Goal: Information Seeking & Learning: Learn about a topic

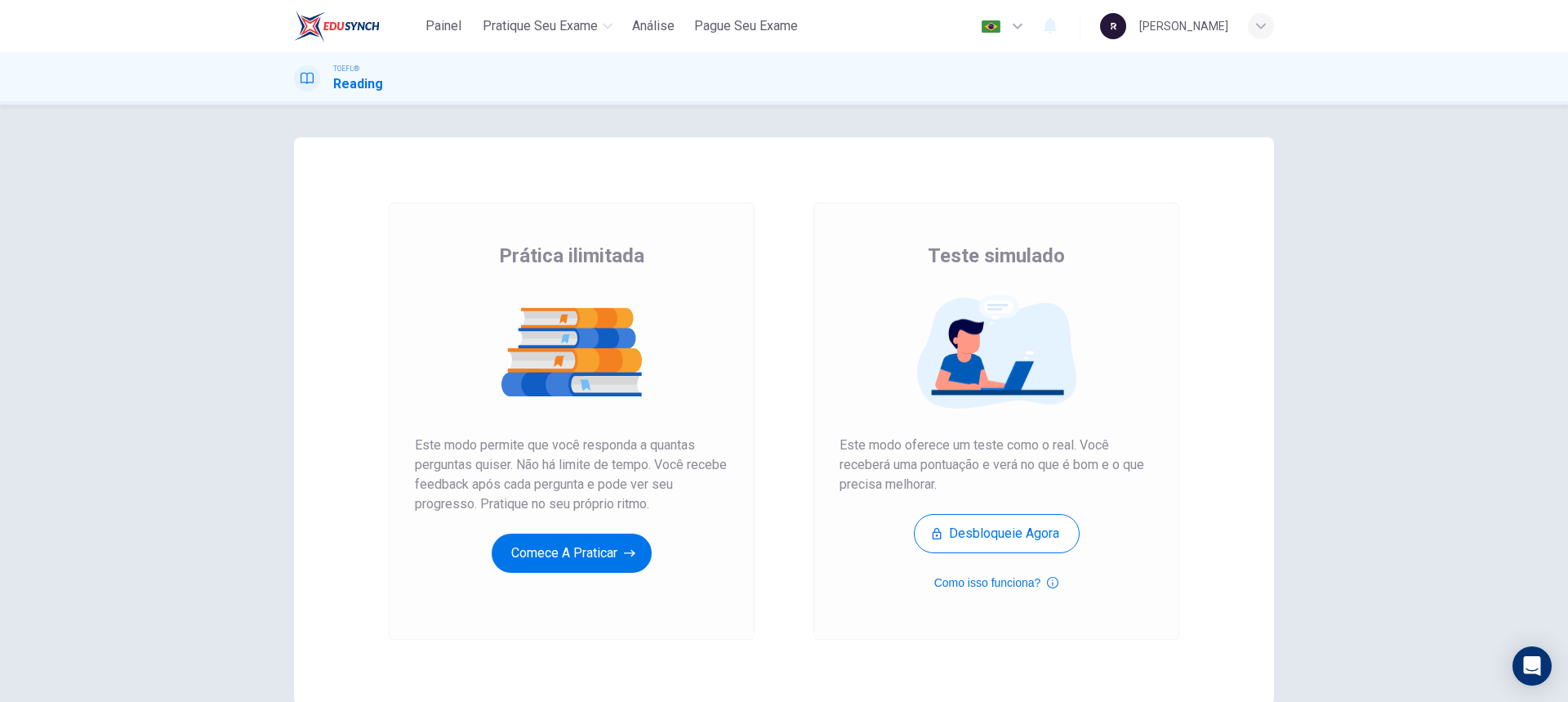
scroll to position [6, 0]
click at [605, 547] on button "Comece a praticar" at bounding box center [572, 553] width 160 height 39
